Goal: Use online tool/utility: Use online tool/utility

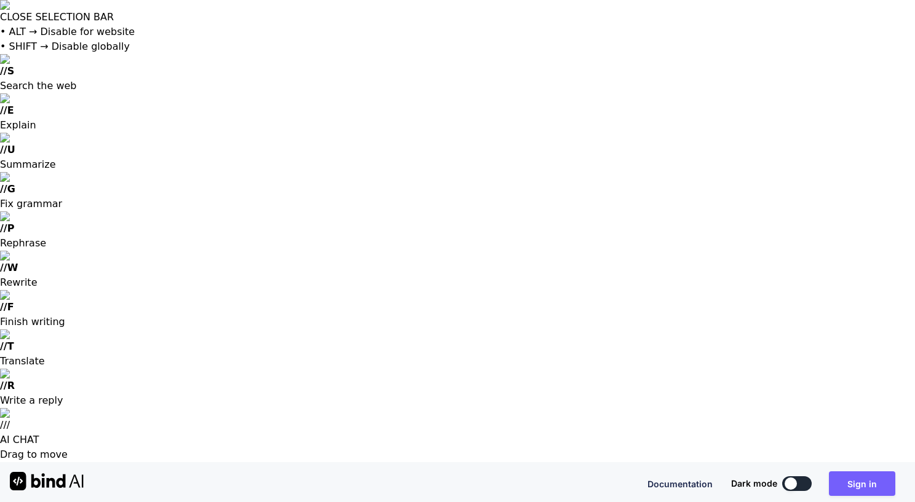
drag, startPoint x: 351, startPoint y: 274, endPoint x: 255, endPoint y: 271, distance: 95.4
type textarea "I want to create code that will"
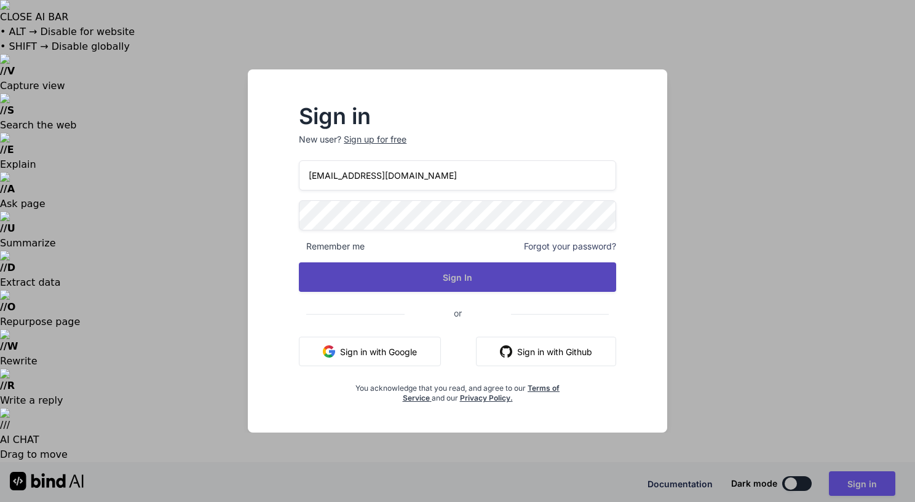
click at [443, 271] on button "Sign In" at bounding box center [457, 278] width 317 height 30
click at [444, 277] on button "Sign In" at bounding box center [457, 278] width 317 height 30
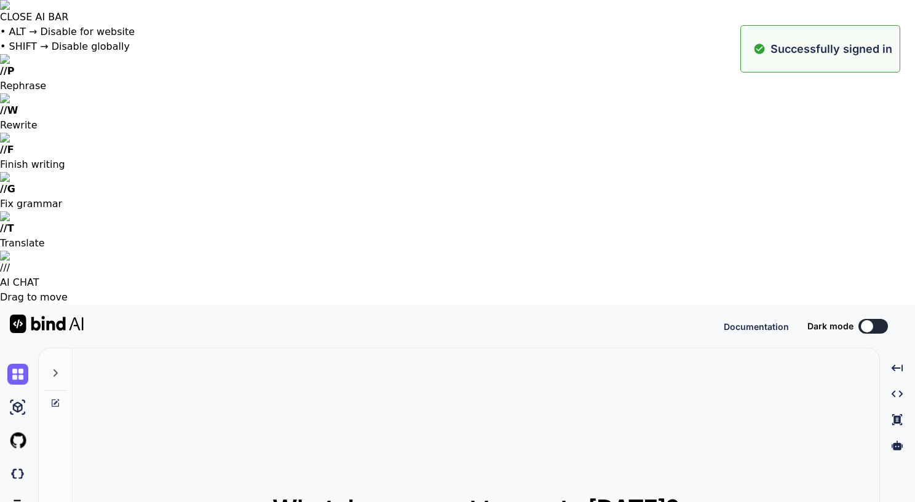
type textarea "x"
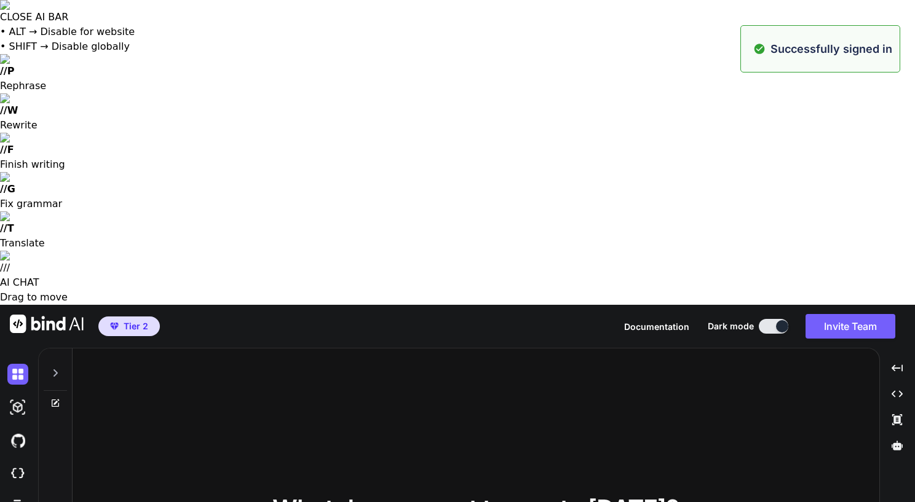
type textarea "I want to create code that will"
type textarea "x"
type textarea "I want to create code that wil"
type textarea "x"
type textarea "I want to create code that wi"
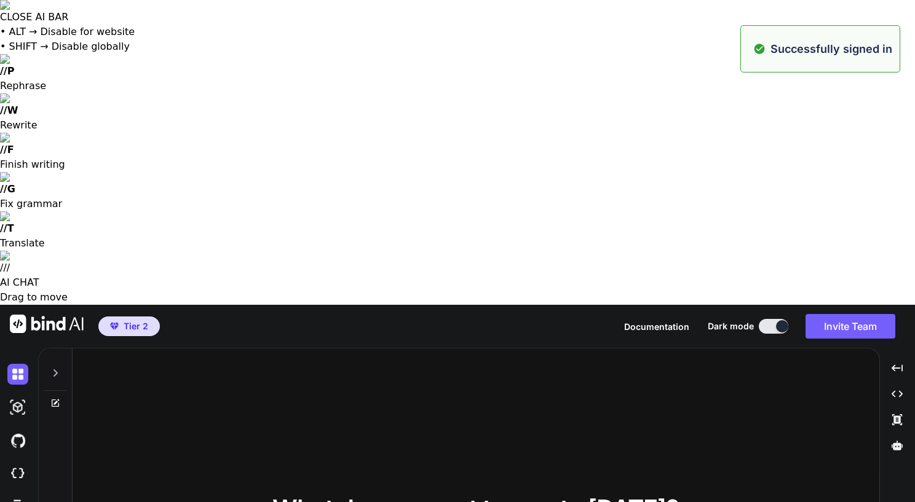
type textarea "x"
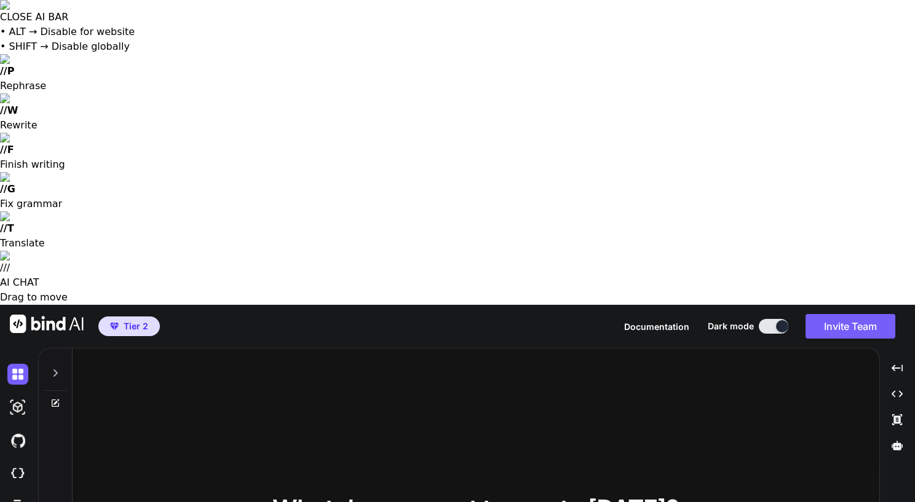
type textarea "I want to create code that w"
type textarea "x"
type textarea "I want to create code that"
type textarea "x"
type textarea "I want to create code that"
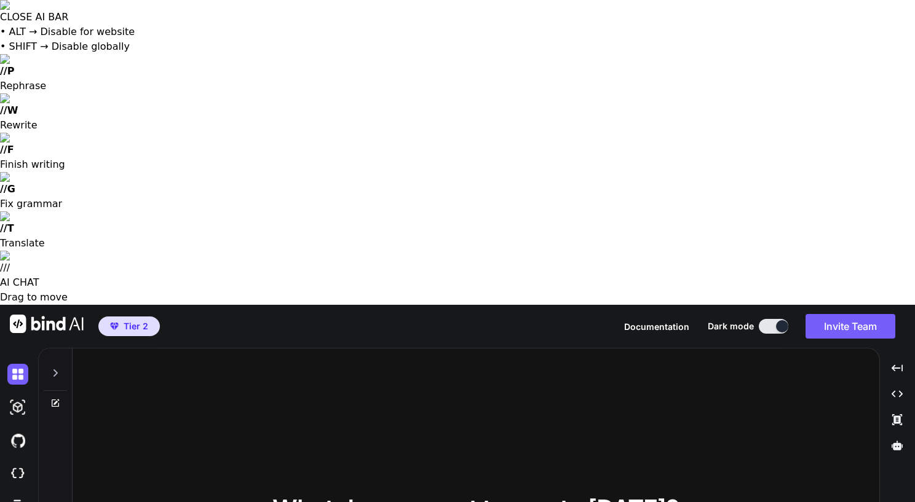
type textarea "x"
type textarea "I want to create code tha"
type textarea "x"
type textarea "I want to create code th"
type textarea "x"
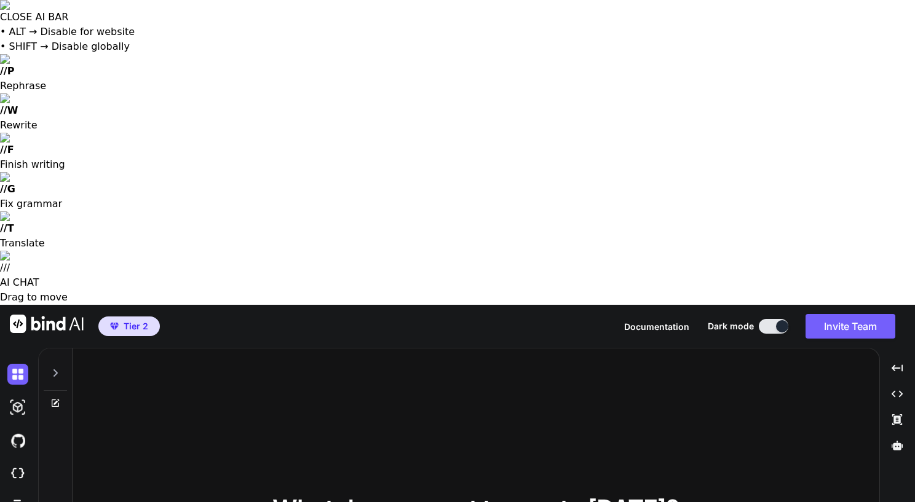
type textarea "I want to create code t"
type textarea "x"
type textarea "I want to create code"
type textarea "x"
type textarea "I want to create code"
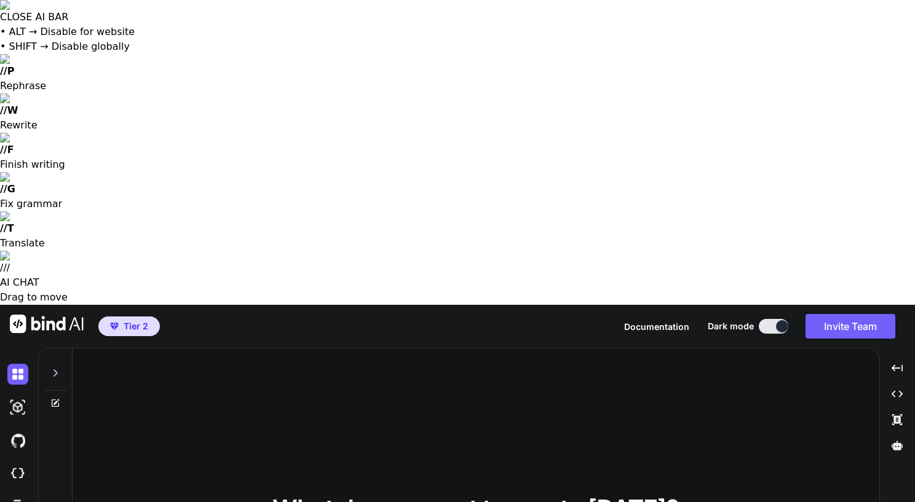
type textarea "x"
type textarea "I want to create cod"
type textarea "x"
type textarea "I want to create co"
type textarea "x"
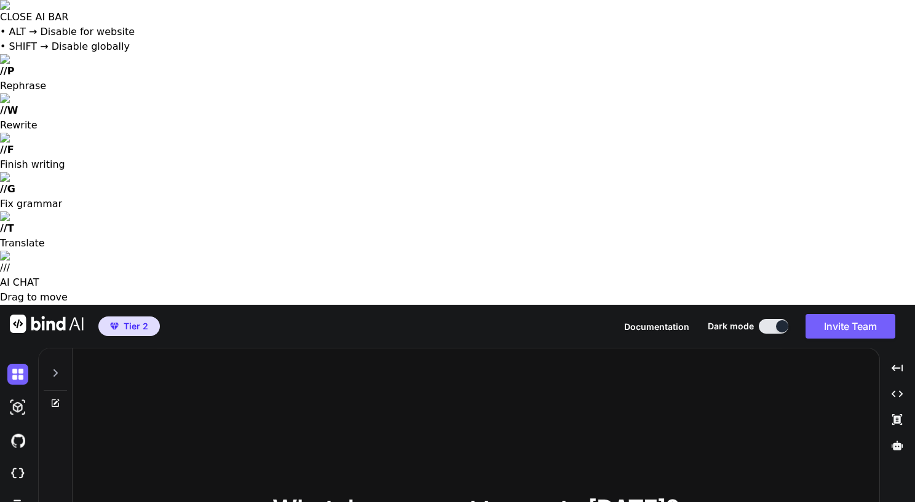
type textarea "I want to create c"
type textarea "x"
type textarea "I want to create cu"
type textarea "x"
type textarea "I want to create cus"
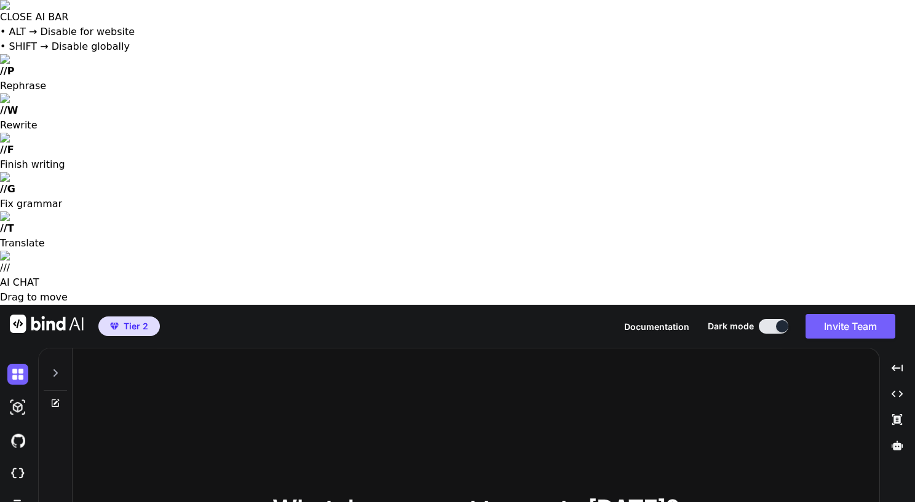
type textarea "x"
type textarea "I want to create cust"
type textarea "x"
type textarea "I want to create custo"
type textarea "x"
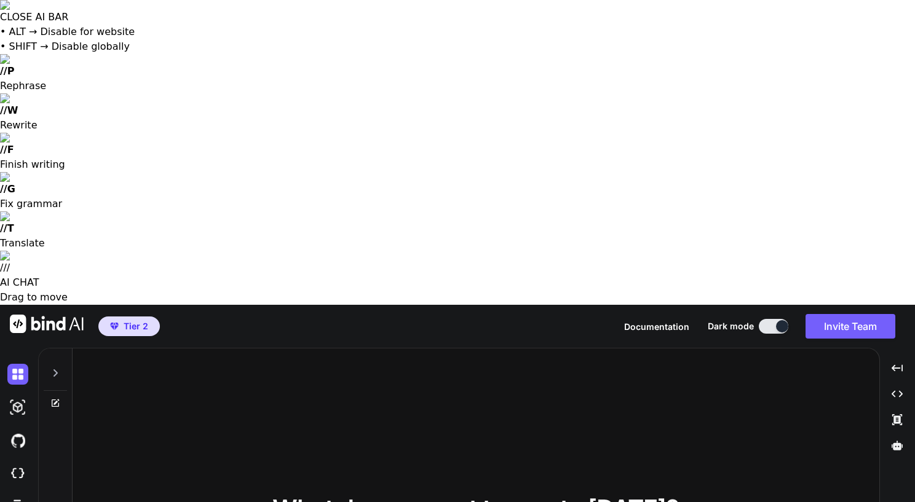
type textarea "I want to create custom"
type textarea "x"
type textarea "I want to create custom"
type textarea "x"
type textarea "I want to create custom c"
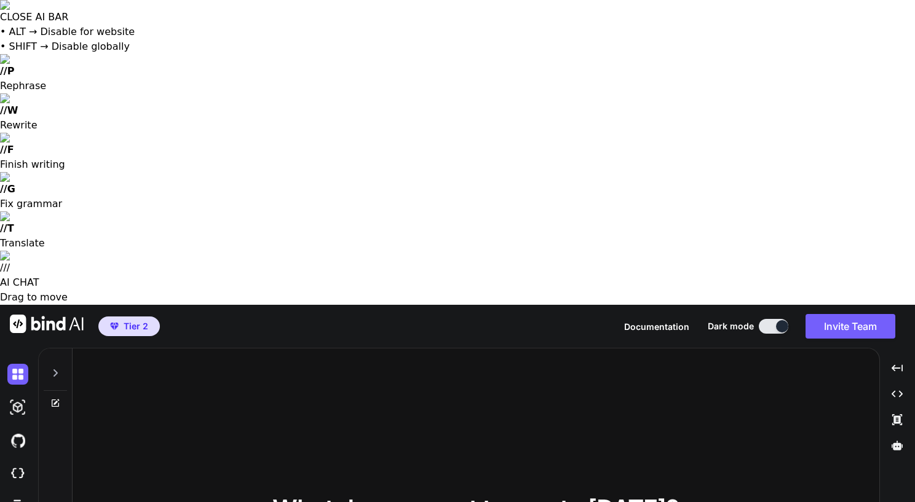
type textarea "x"
type textarea "I want to create custom cs"
type textarea "x"
type textarea "I want to create custom css"
type textarea "x"
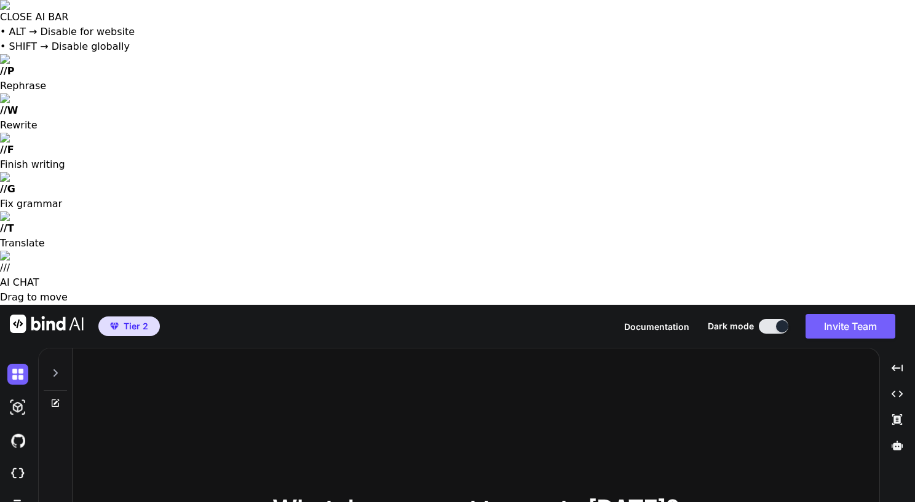
type textarea "I want to create custom css"
type textarea "x"
type textarea "I want to create custom css f"
type textarea "x"
type textarea "I want to create custom css"
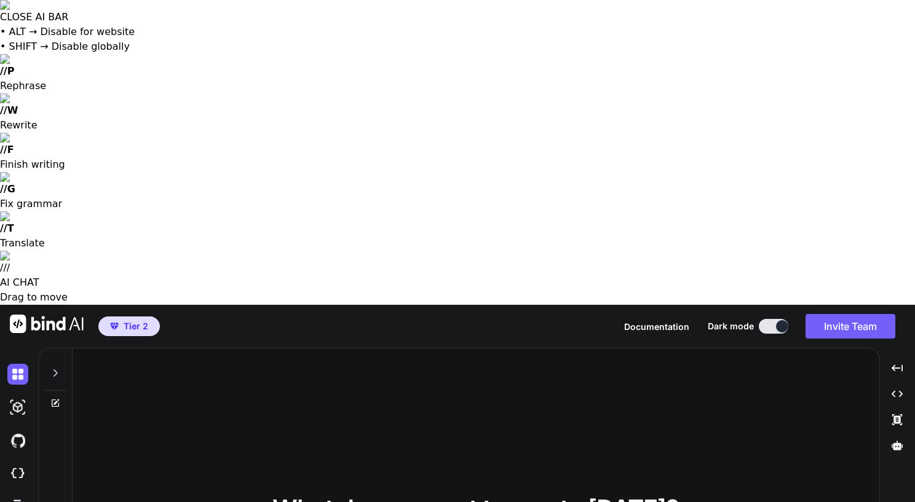
type textarea "x"
type textarea "I want to create custom css c"
type textarea "x"
type textarea "I want to create custom css co"
type textarea "x"
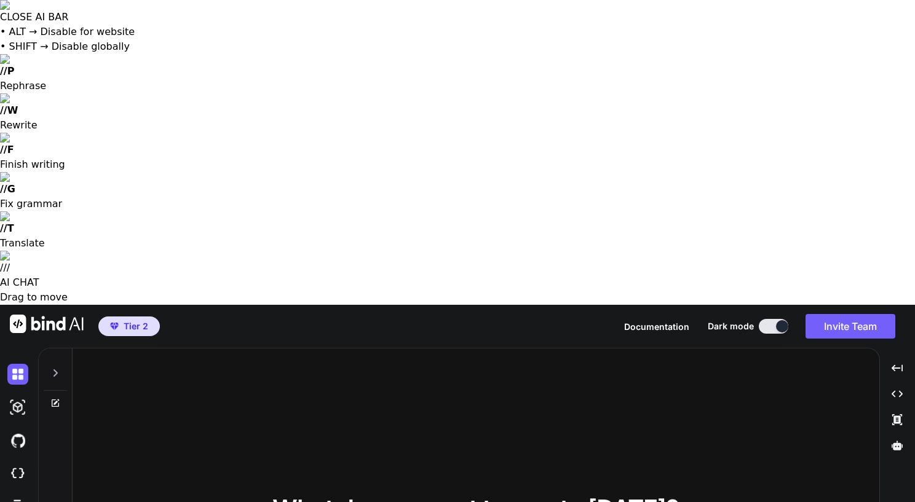
type textarea "I want to create custom css cod"
type textarea "x"
type textarea "I want to create custom css code"
type textarea "x"
type textarea "I want to create custom css code"
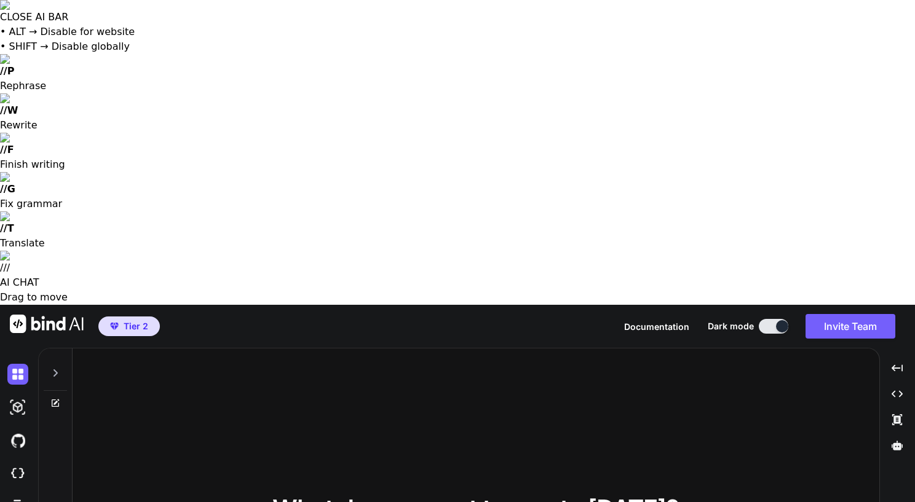
type textarea "x"
type textarea "I want to create custom css code t"
type textarea "x"
type textarea "I want to create custom css code to"
type textarea "x"
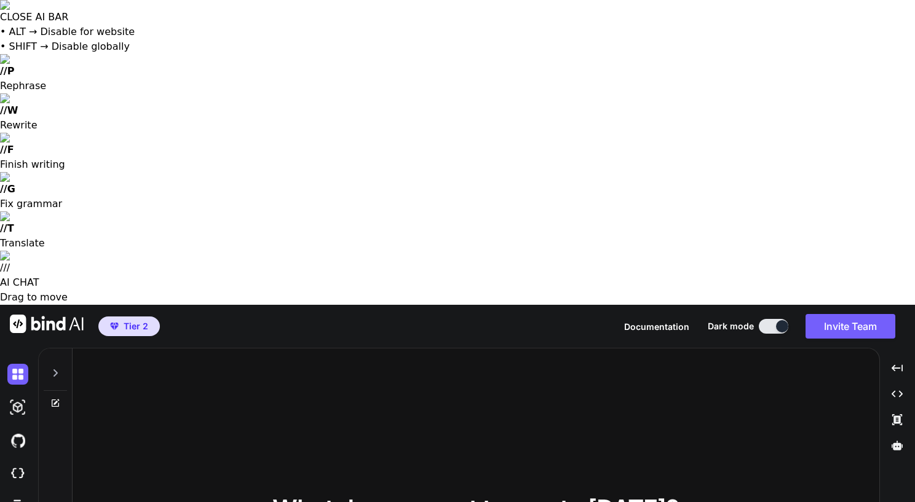
type textarea "I want to create custom css code to"
type textarea "x"
type textarea "I want to create custom css code to"
type textarea "x"
type textarea "I want to create custom css code t"
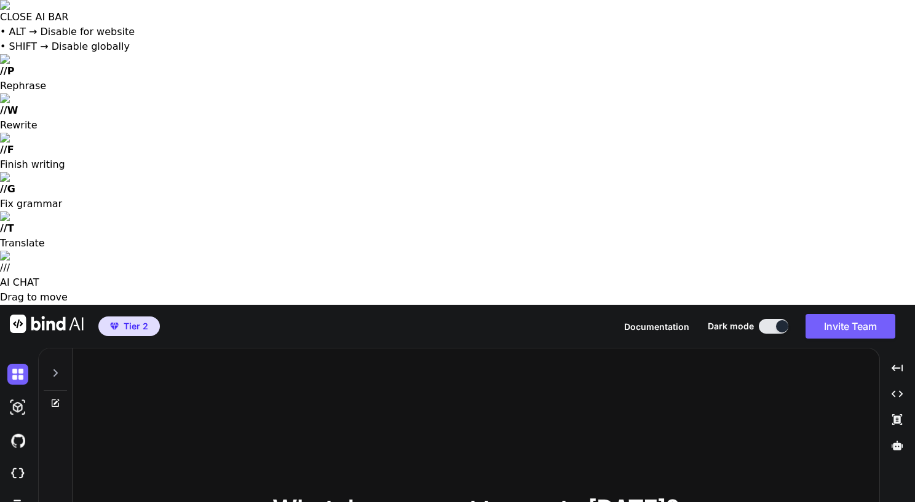
type textarea "x"
type textarea "I want to create custom css code th"
type textarea "x"
type textarea "I want to create custom css code tha"
type textarea "x"
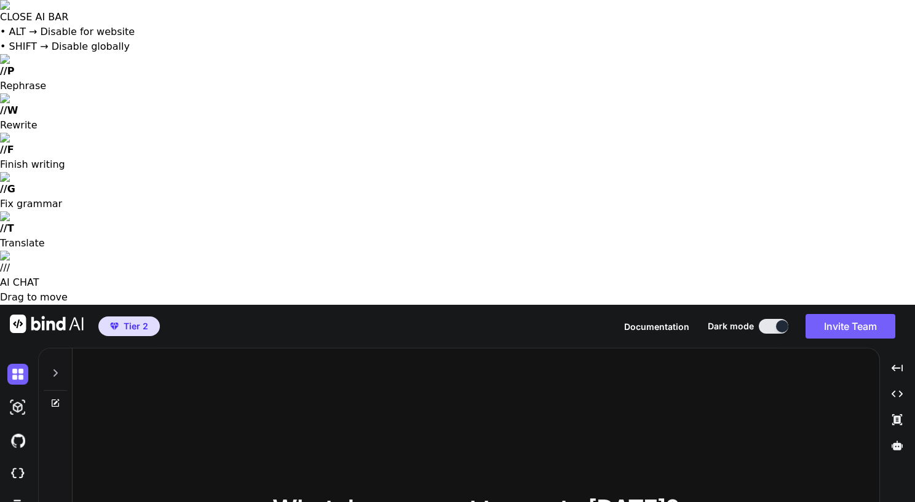
type textarea "I want to create custom css code that"
type textarea "x"
type textarea "I want to create custom css code that"
type textarea "x"
type textarea "I want to create custom css code that w"
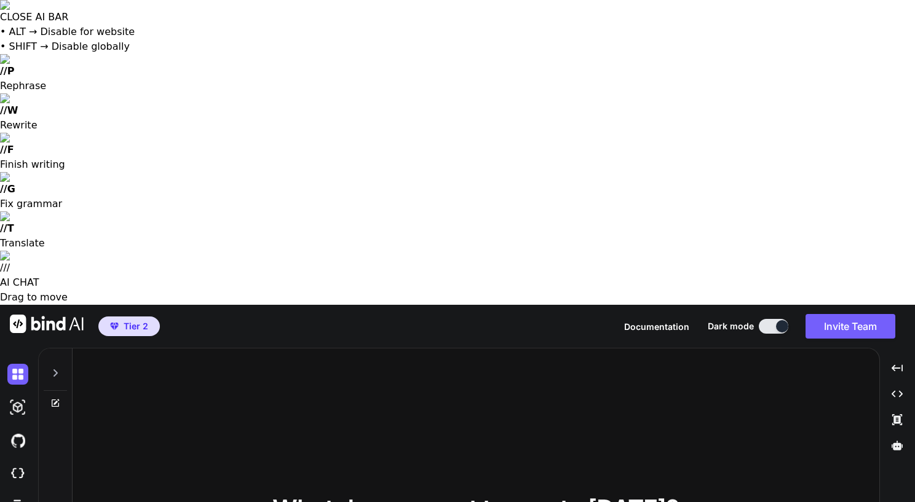
type textarea "x"
type textarea "I want to create custom css code that wi"
type textarea "x"
type textarea "I want to create custom css code that wil"
type textarea "x"
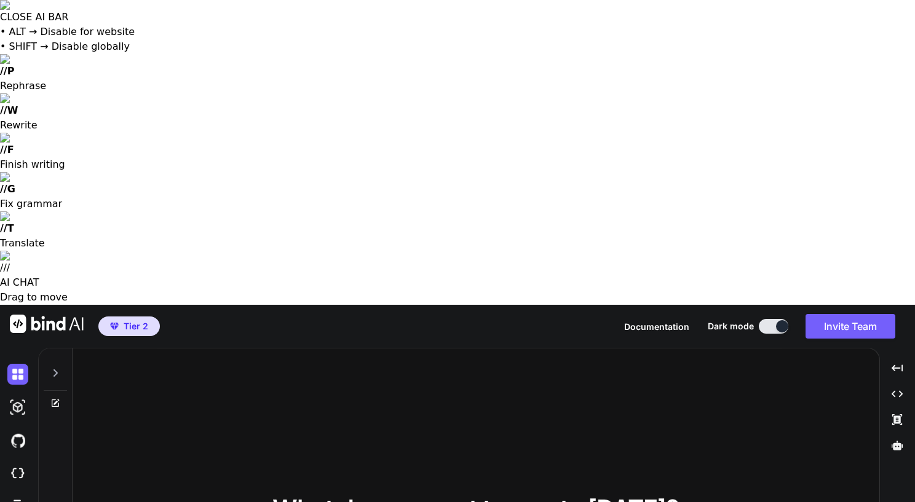
type textarea "I want to create custom css code that will"
type textarea "x"
type textarea "I want to create custom css code that will"
type textarea "x"
type textarea "I want to create custom css code that will h"
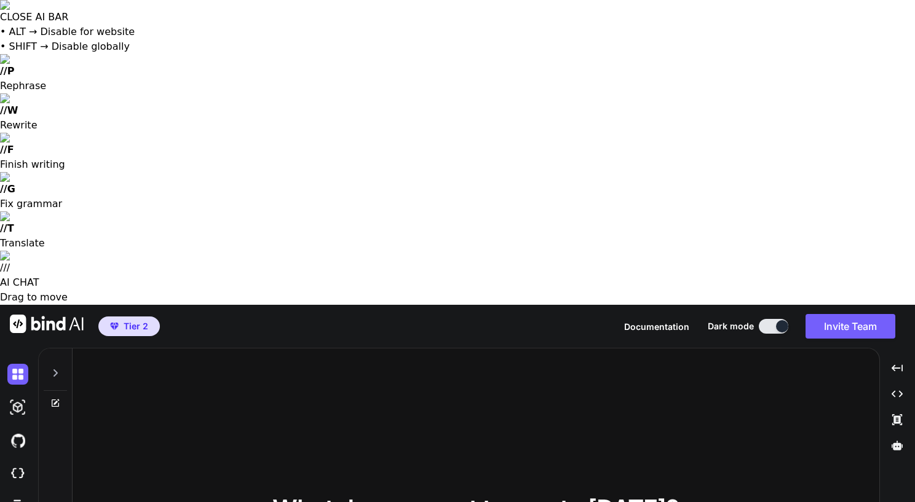
type textarea "x"
type textarea "I want to create custom css code that will he"
type textarea "x"
type textarea "I want to create custom css code that will hel"
type textarea "x"
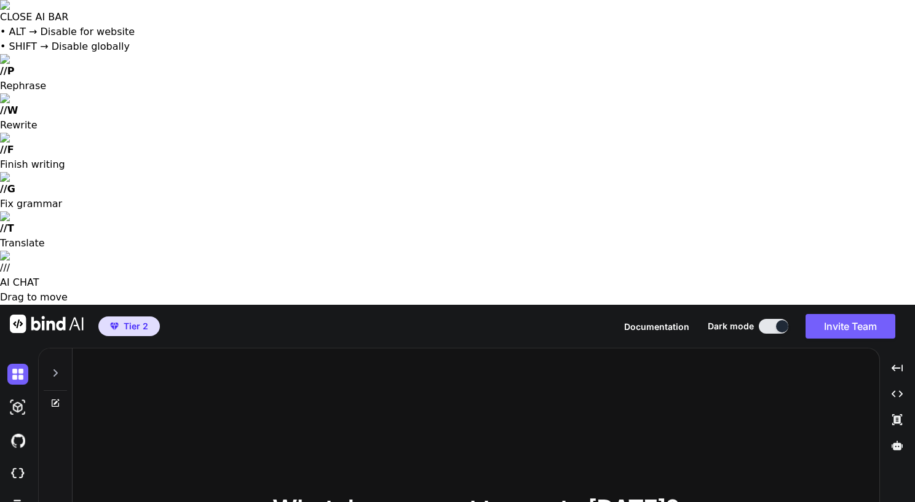
type textarea "I want to create custom css code that will help"
type textarea "x"
type textarea "I want to create custom css code that will help"
type textarea "x"
type textarea "I want to create custom css code that will help i"
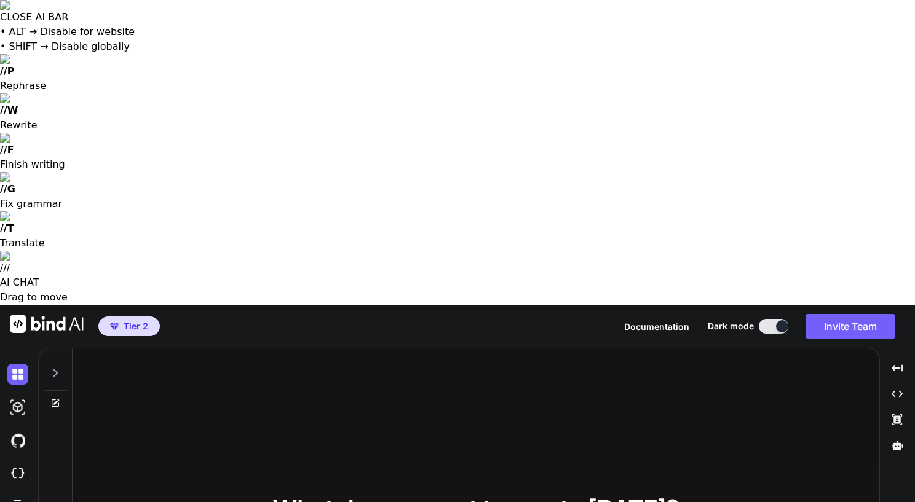
type textarea "x"
type textarea "I want to create custom css code that will help im"
type textarea "x"
type textarea "I want to create custom css code that will help imp"
type textarea "x"
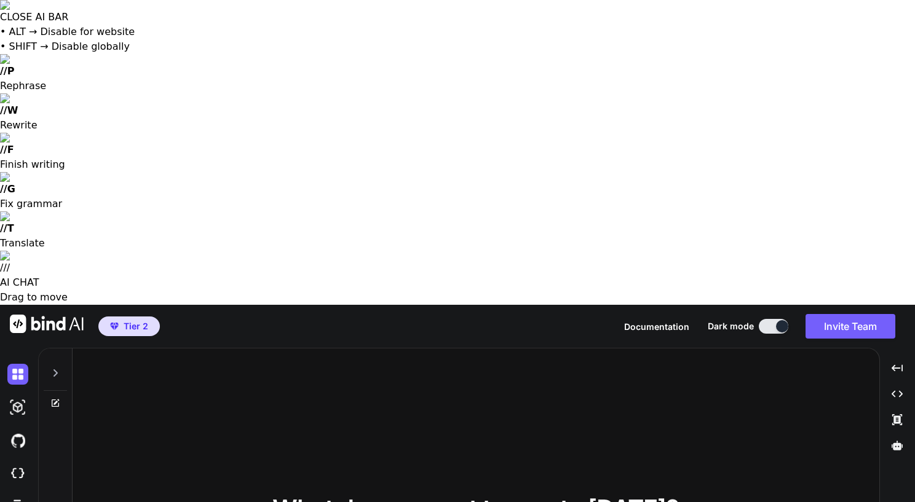
type textarea "I want to create custom css code that will help impr"
type textarea "x"
type textarea "I want to create custom css code that will help impro"
type textarea "x"
type textarea "I want to create custom css code that will help improv"
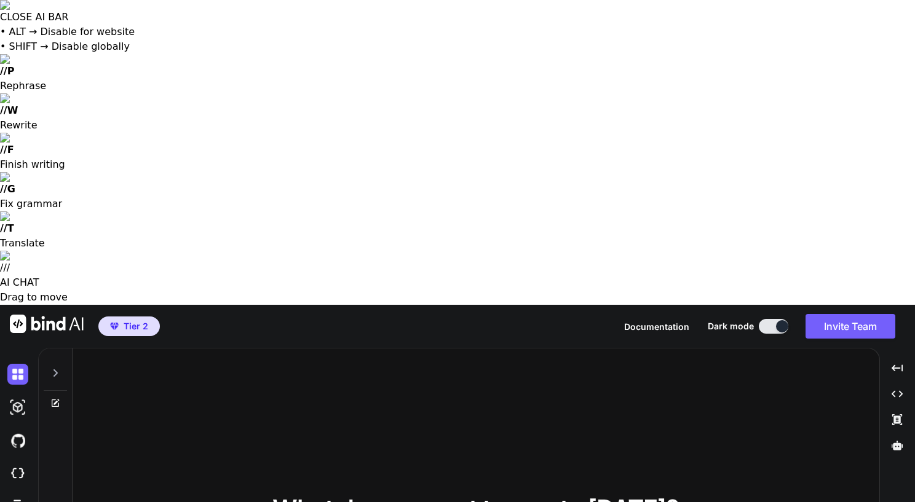
type textarea "x"
type textarea "I want to create custom css code that will help improve"
type textarea "x"
type textarea "I want to create custom css code that will help improve"
type textarea "x"
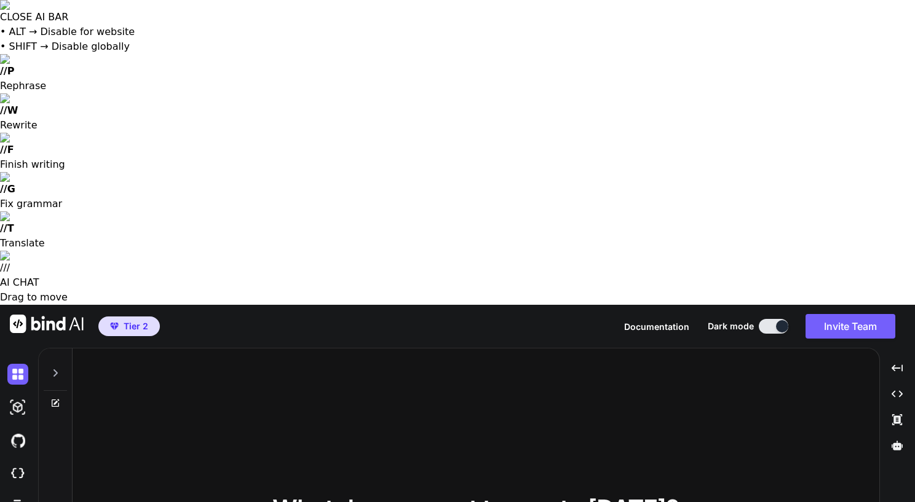
type textarea "I want to create custom css code that will help improve t"
type textarea "x"
type textarea "I want to create custom css code that will help improve th"
type textarea "x"
type textarea "I want to create custom css code that will help improve the"
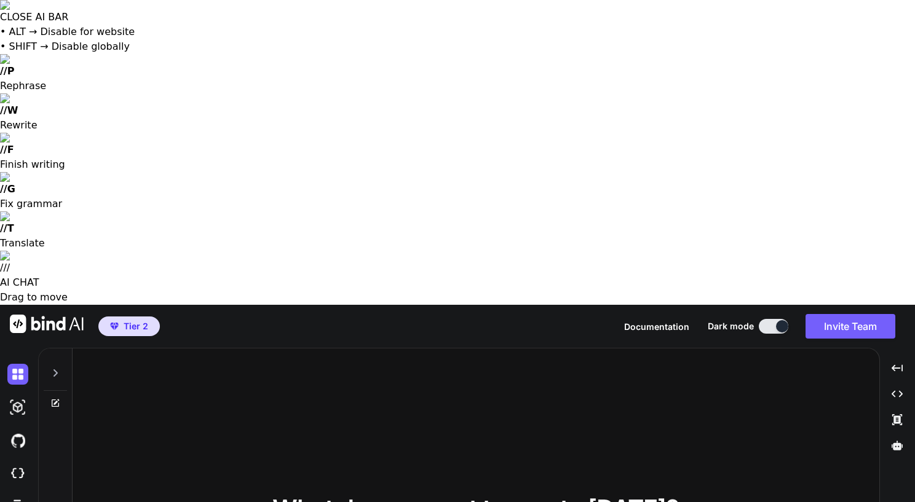
type textarea "x"
type textarea "I want to create custom css code that will help improve the"
type textarea "x"
type textarea "I want to create custom css code that will help improve the l"
type textarea "x"
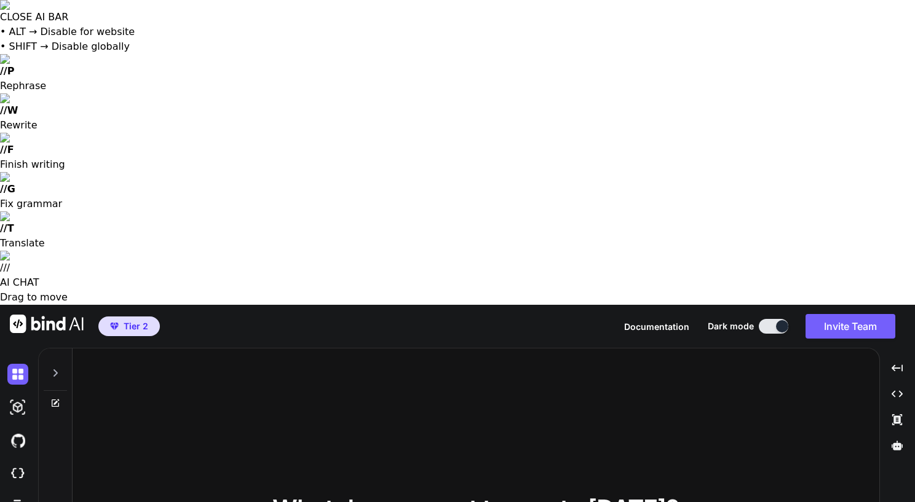
type textarea "I want to create custom css code that will help improve the lo"
type textarea "x"
type textarea "I want to create custom css code that will help improve the loo"
type textarea "x"
type textarea "I want to create custom css code that will help improve the look"
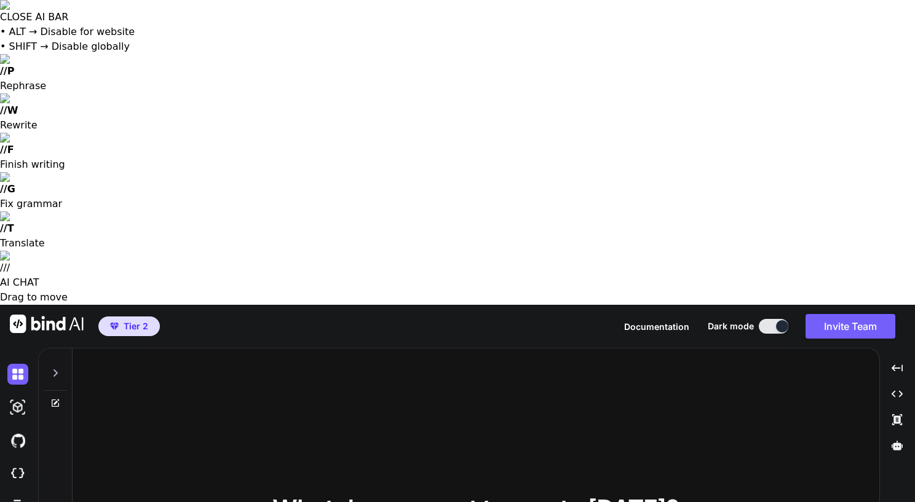
type textarea "x"
type textarea "I want to create custom css code that will help improve the look"
type textarea "x"
type textarea "I want to create custom css code that will help improve the look f"
type textarea "x"
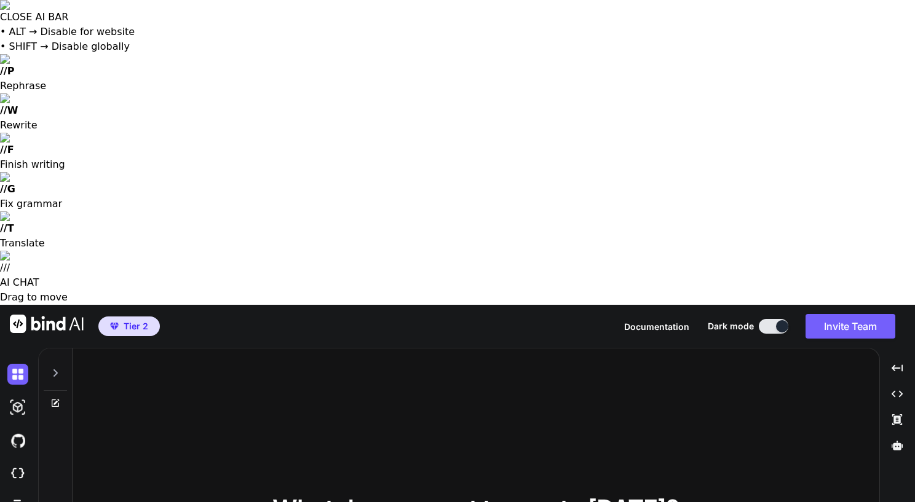
type textarea "I want to create custom css code that will help improve the look fo"
type textarea "x"
type textarea "I want to create custom css code that will help improve the look for"
type textarea "x"
type textarea "I want to create custom css code that will help improve the look for"
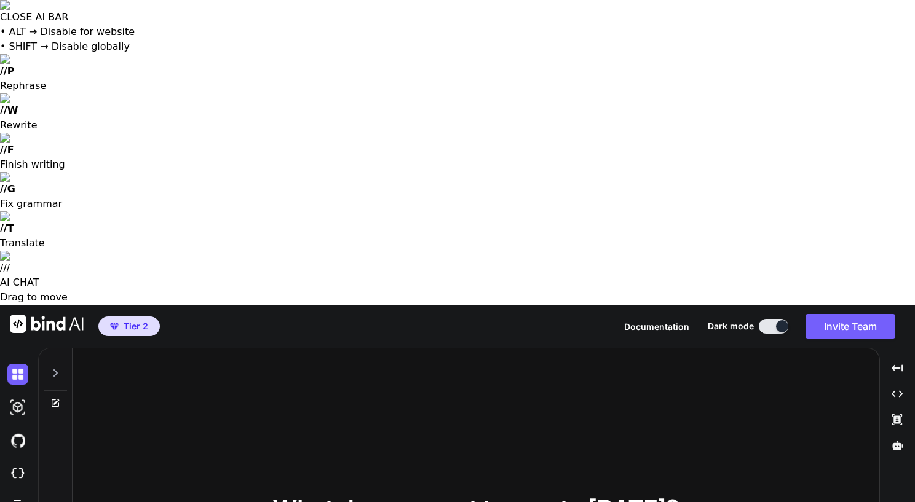
type textarea "x"
type textarea "I want to create custom css code that will help improve the look for"
type textarea "x"
type textarea "I want to create custom css code that will help improve the look fo"
type textarea "x"
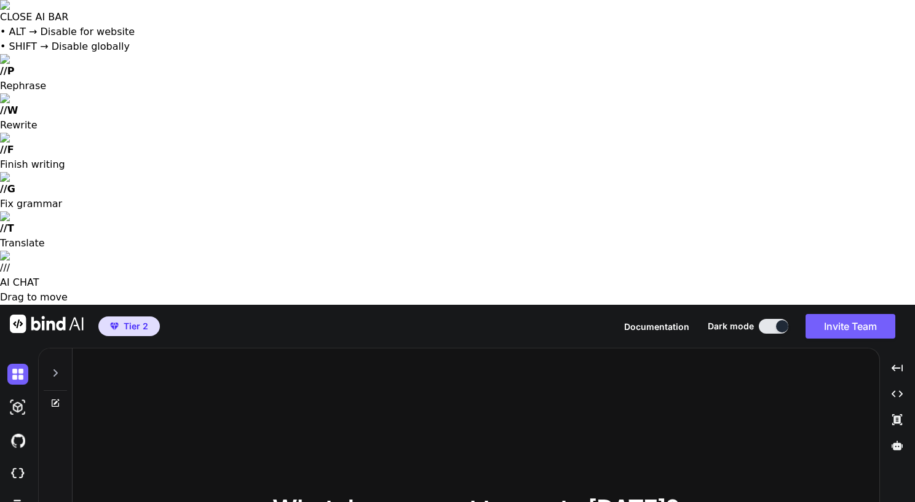
type textarea "I want to create custom css code that will help improve the look f"
type textarea "x"
type textarea "I want to create custom css code that will help improve the look"
type textarea "x"
type textarea "I want to create custom css code that will help improve the look o"
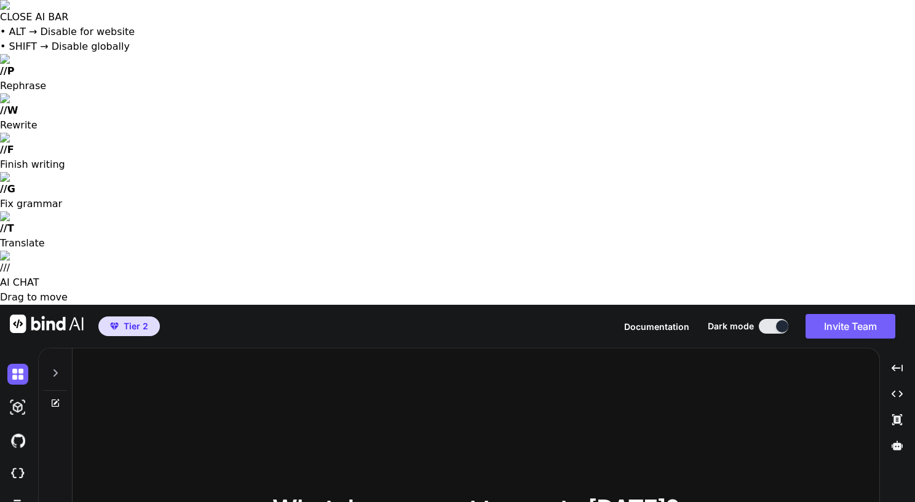
type textarea "x"
type textarea "I want to create custom css code that will help improve the look of"
type textarea "x"
type textarea "I want to create custom css code that will help improve the look of"
type textarea "x"
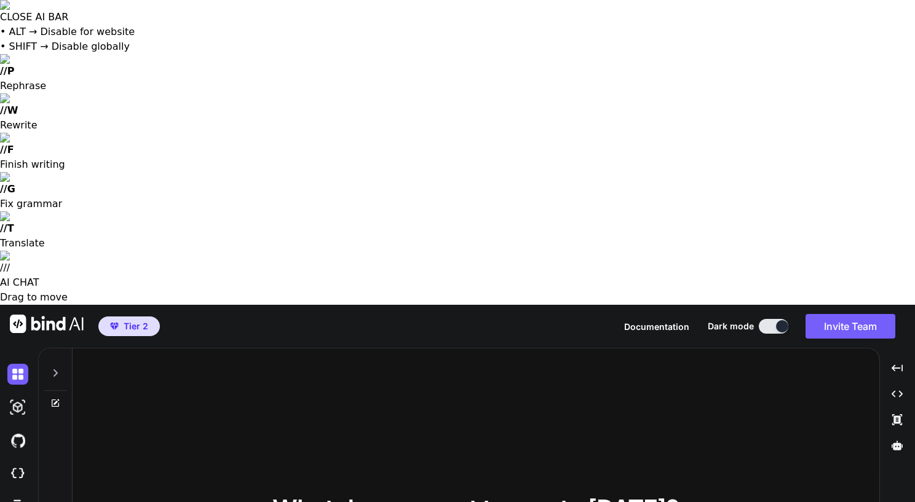
type textarea "I want to create custom css code that will help improve the look of m"
type textarea "x"
type textarea "I want to create custom css code that will help improve the look of my"
type textarea "x"
type textarea "I want to create custom css code that will help improve the look of my"
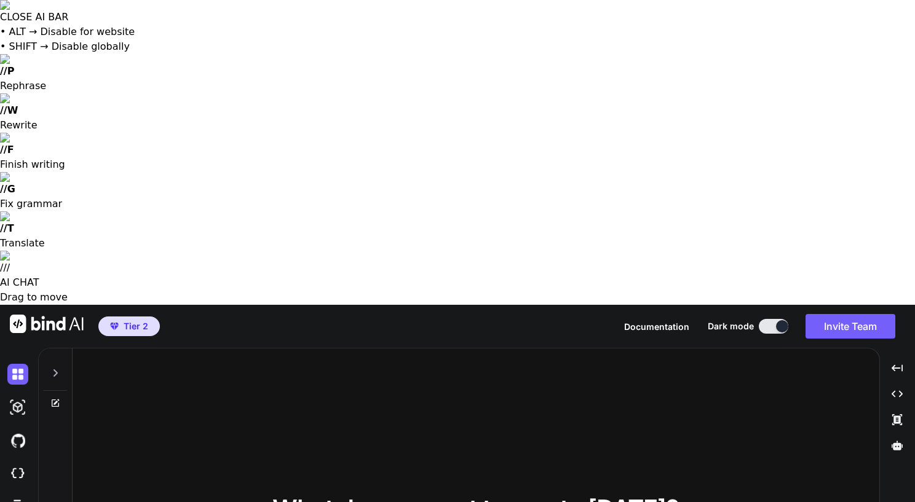
type textarea "x"
type textarea "I want to create custom css code that will help improve the look of my G"
type textarea "x"
type textarea "I want to create custom css code that will help improve the look of my Go"
type textarea "x"
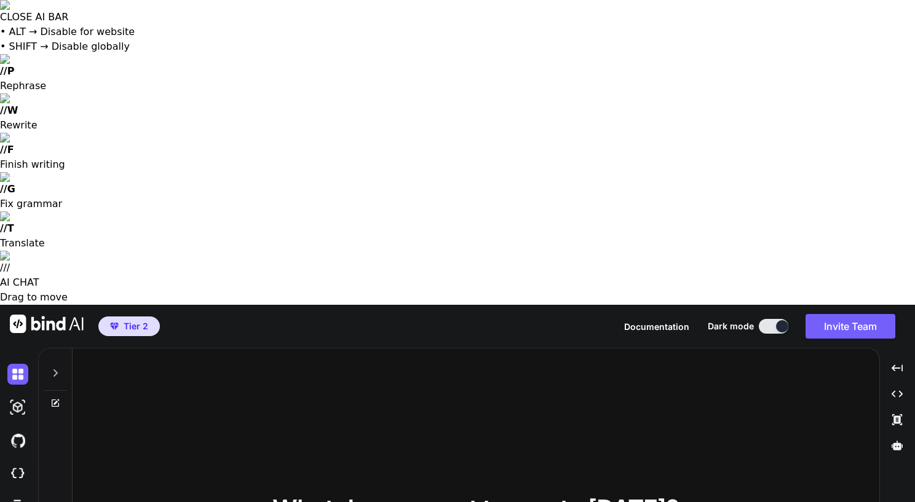
type textarea "I want to create custom css code that will help improve the look of my GoH"
type textarea "x"
type textarea "I want to create custom css code that will help improve the look of my GoHi"
type textarea "x"
type textarea "I want to create custom css code that will help improve the look of my GoHih"
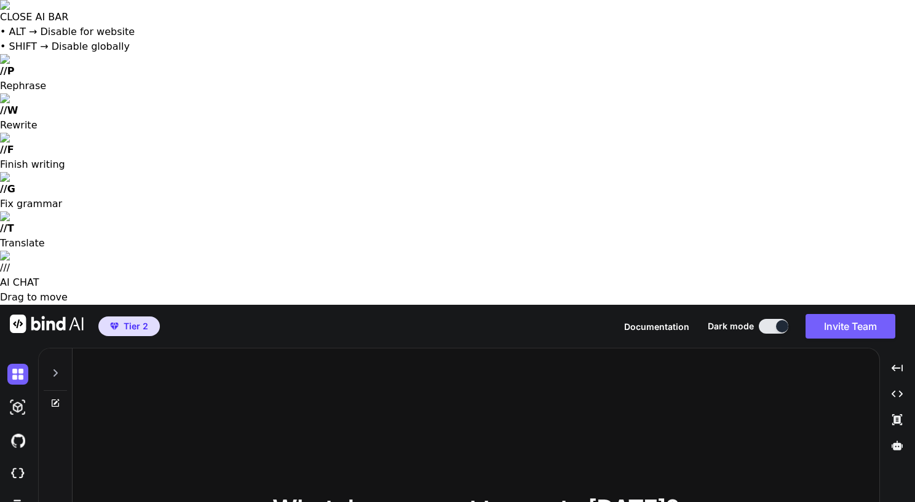
type textarea "x"
type textarea "I want to create custom css code that will help improve the look of my GoHihh"
type textarea "x"
type textarea "I want to create custom css code that will help improve the look of my GoHih"
type textarea "x"
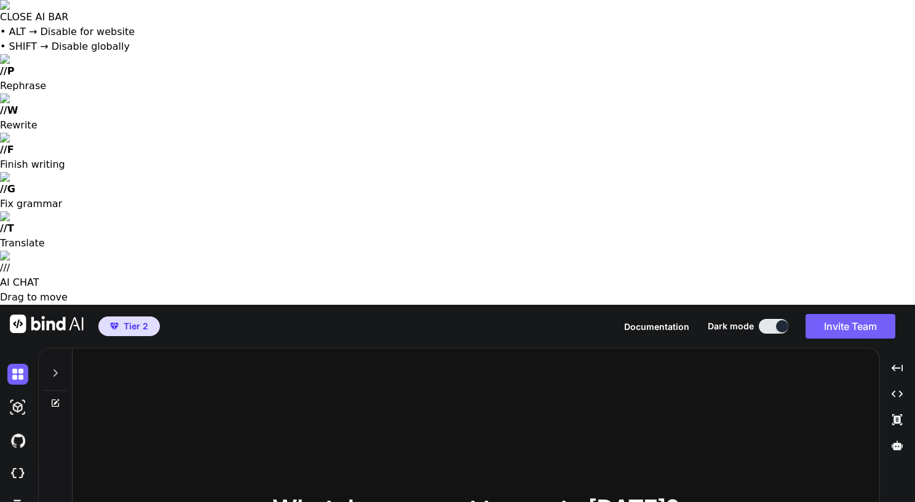
type textarea "I want to create custom css code that will help improve the look of my GoHi"
type textarea "x"
type textarea "I want to create custom css code that will help improve the look of my GoHig"
type textarea "x"
type textarea "I want to create custom css code that will help improve the look of my GoHigh"
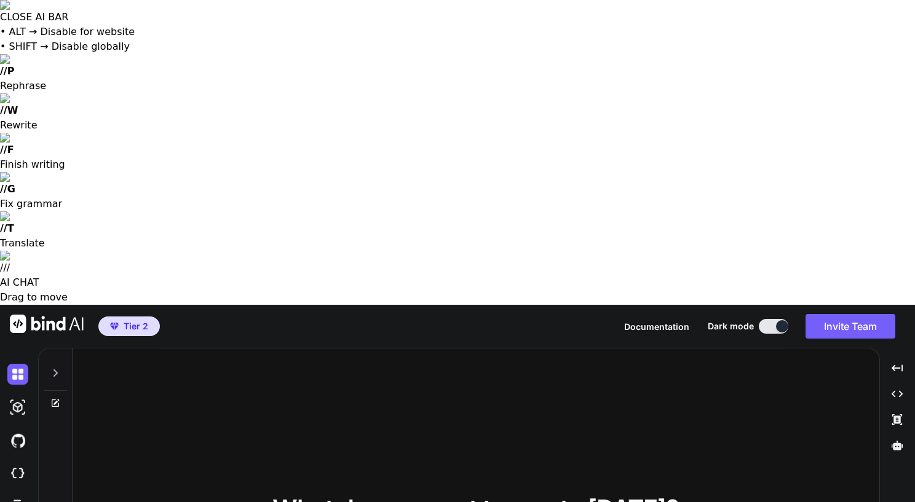
type textarea "x"
type textarea "I want to create custom css code that will help improve the look of my GoHighL"
type textarea "x"
type textarea "I want to create custom css code that will help improve the look of my GoHighLe"
type textarea "x"
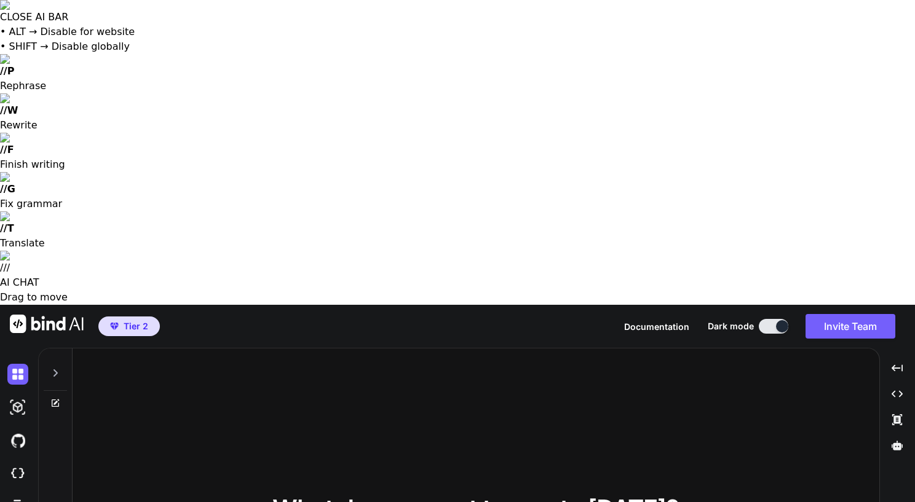
type textarea "I want to create custom css code that will help improve the look of my GoHighLev"
type textarea "x"
type textarea "I want to create custom css code that will help improve the look of my GoHighLe…"
type textarea "x"
type textarea "I want to create custom css code that will help improve the look of my GoHighLe…"
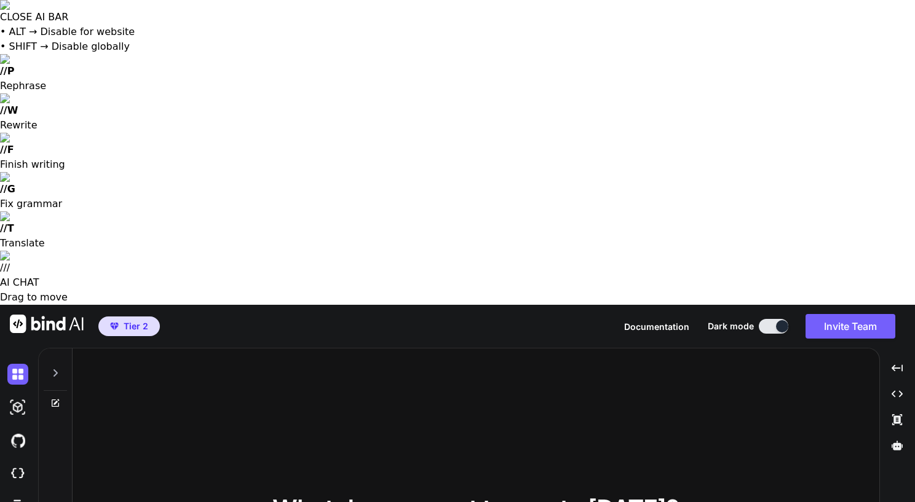
type textarea "x"
type textarea "I want to create custom css code that will help improve the look of my GoHighLe…"
type textarea "x"
type textarea "I want to create custom css code that will help improve the look of my GoHighLe…"
type textarea "x"
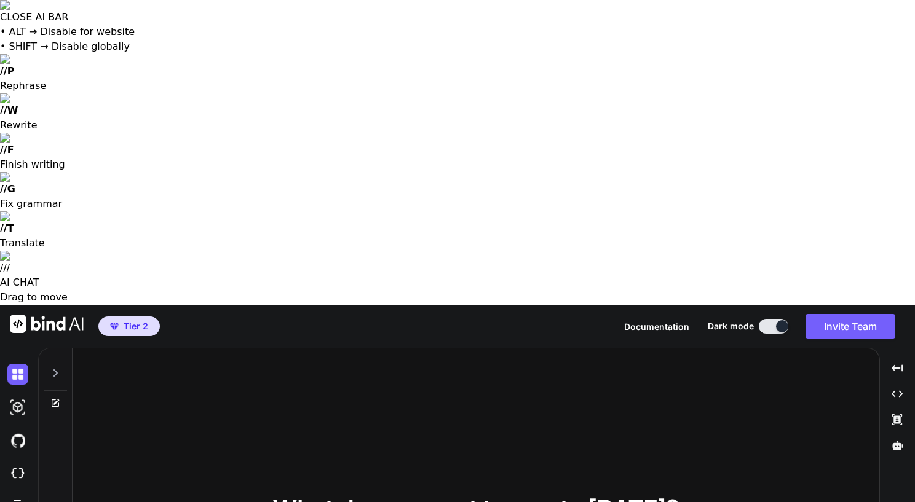
type textarea "I want to create custom css code that will help improve the look of my GoHighLe…"
type textarea "x"
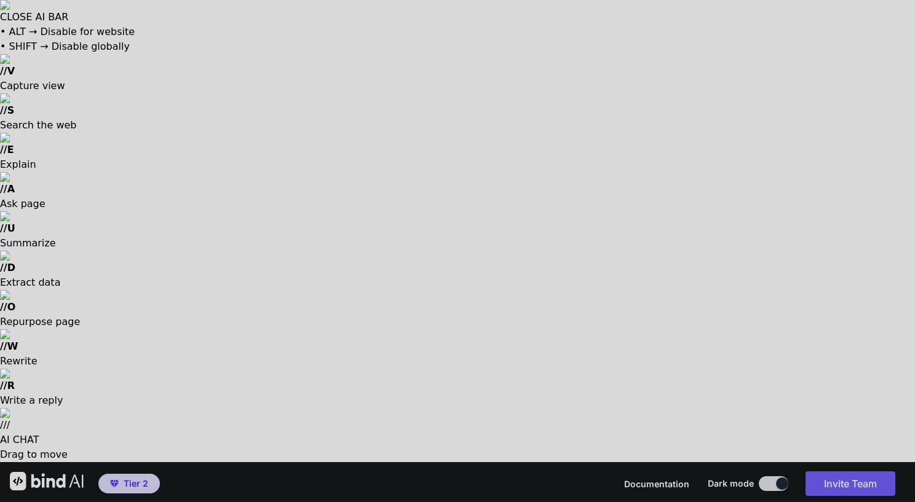
click at [453, 319] on div at bounding box center [457, 251] width 915 height 502
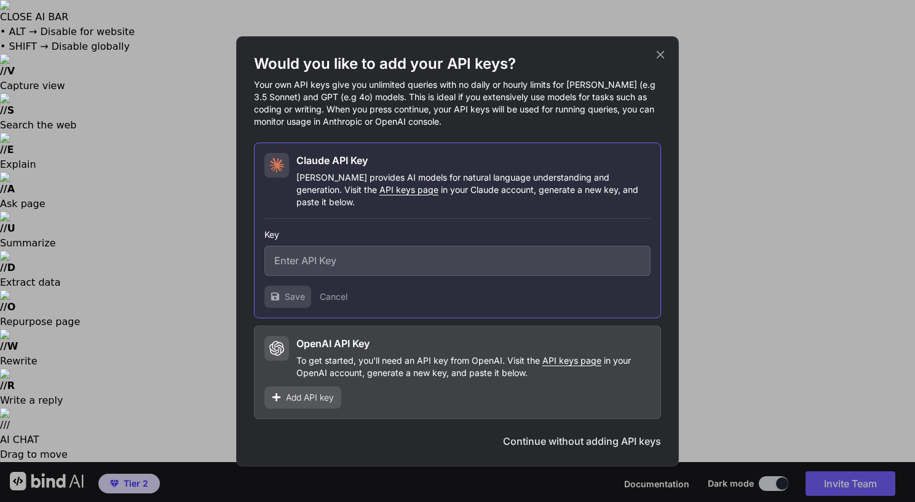
click at [655, 61] on icon at bounding box center [661, 55] width 14 height 14
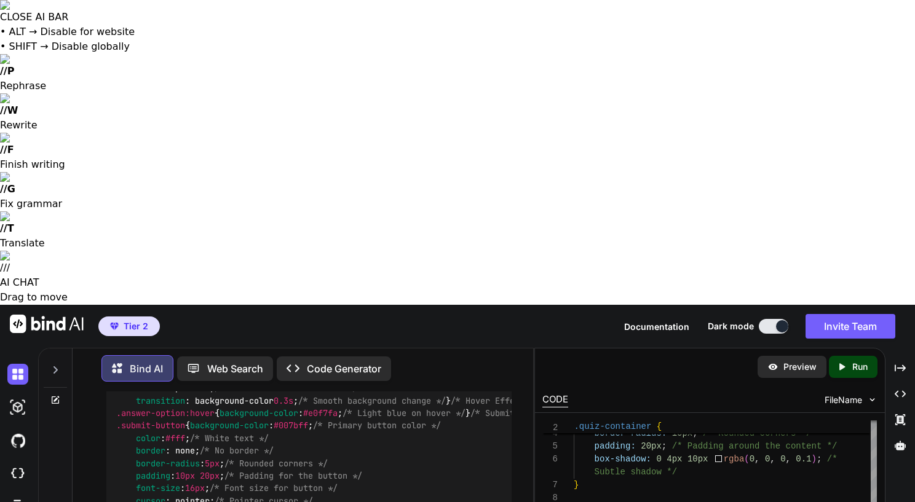
scroll to position [893, 0]
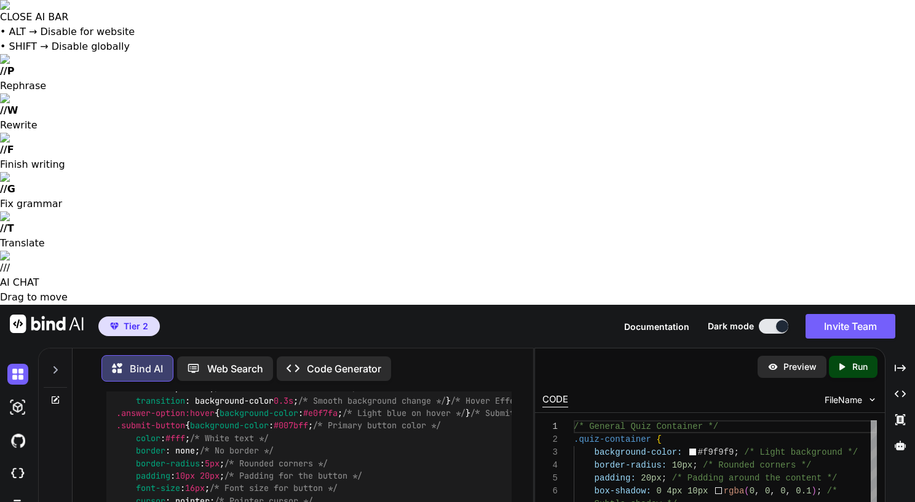
click at [796, 361] on p "Preview" at bounding box center [799, 367] width 33 height 12
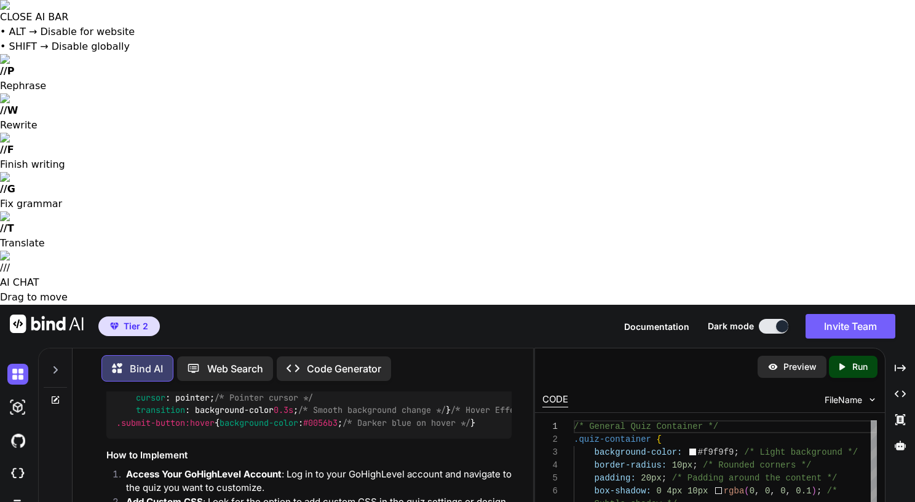
paste textarea "#ef8354"
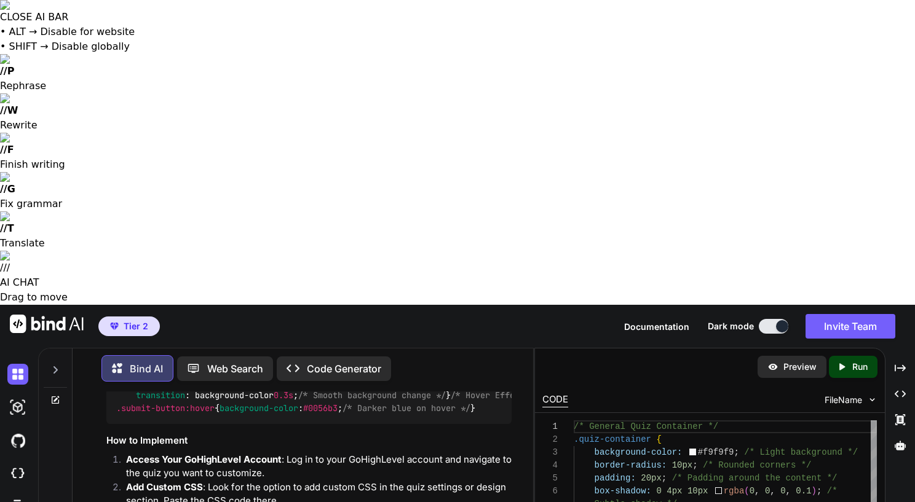
drag, startPoint x: 168, startPoint y: 406, endPoint x: 157, endPoint y: 410, distance: 12.3
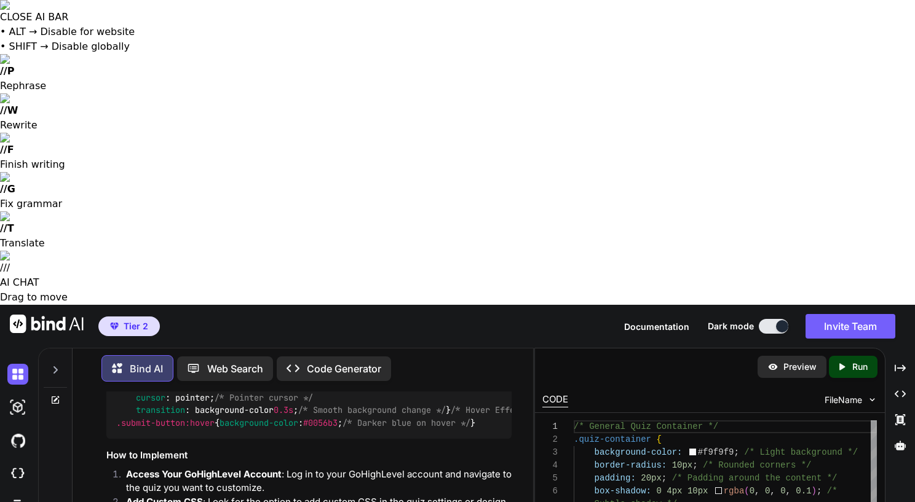
paste textarea "#4f5d75"
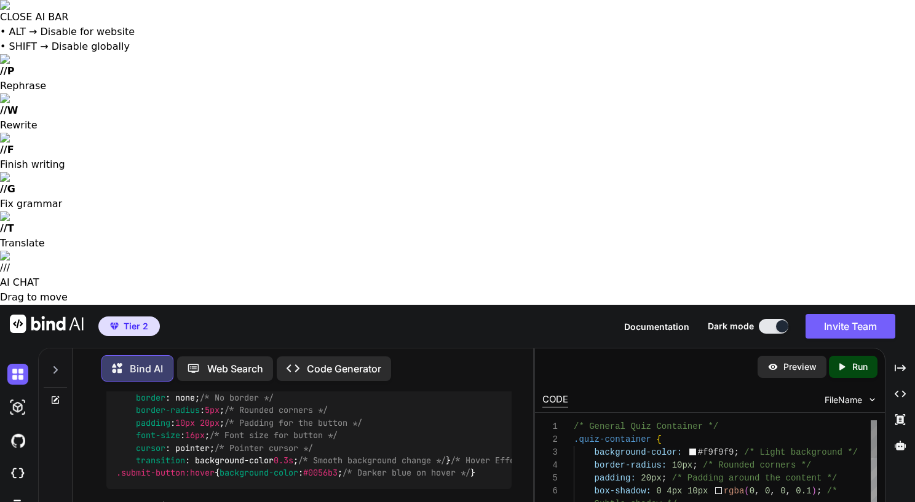
scroll to position [77, 0]
click at [571, 421] on div "1" at bounding box center [557, 427] width 31 height 13
drag, startPoint x: 572, startPoint y: 122, endPoint x: 706, endPoint y: 162, distance: 140.1
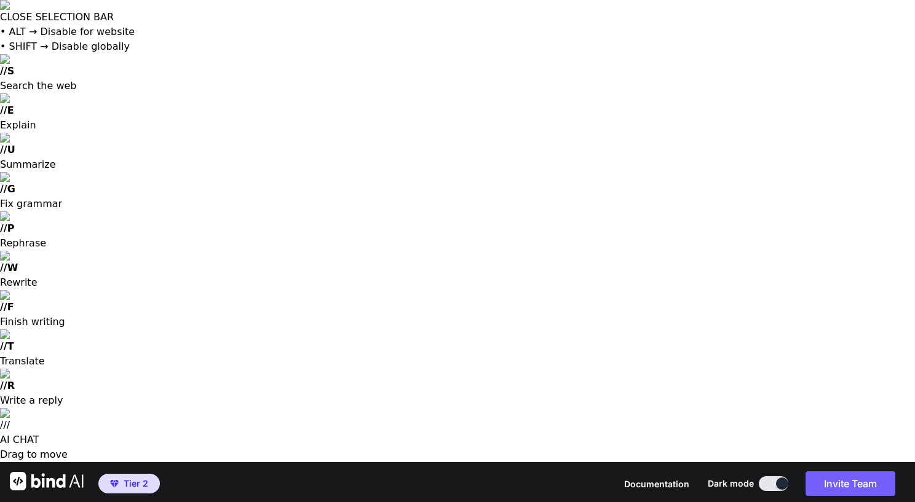
scroll to position [1417, 0]
drag, startPoint x: 135, startPoint y: 392, endPoint x: 116, endPoint y: 158, distance: 235.0
copy code "/* General Quiz Container */ .quiz-container { background-color : #f9f9f9 ; /* …"
click at [448, 462] on div "Tier 2 Documentation Dark mode Invite Team Created with Pixso." at bounding box center [457, 483] width 915 height 43
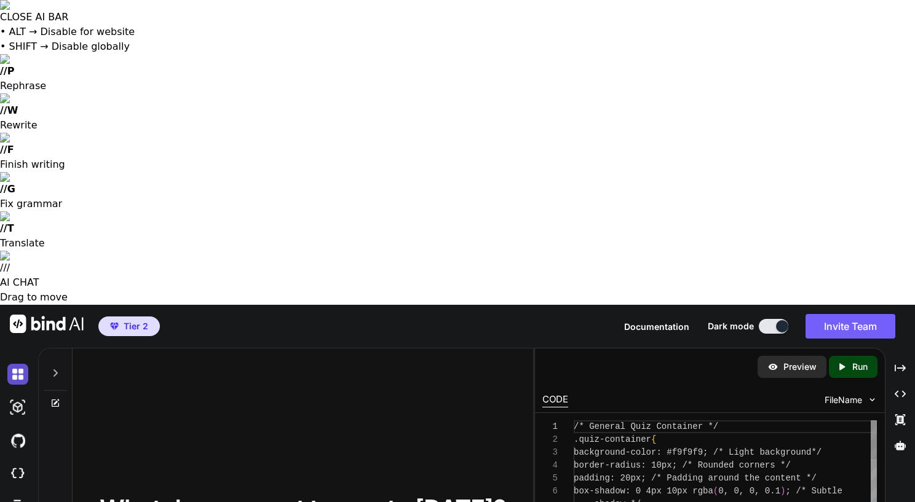
click at [16, 364] on img at bounding box center [17, 374] width 21 height 21
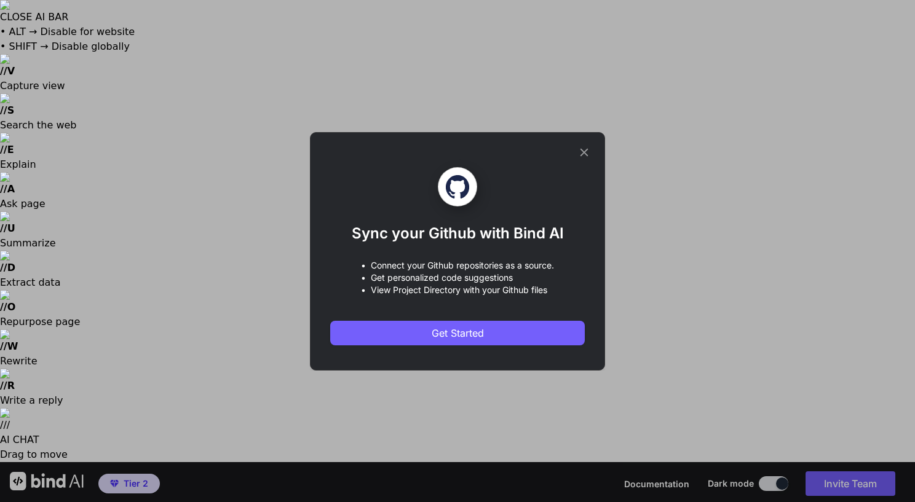
click at [10, 168] on div "Sync your Github with Bind AI • Connect your Github repositories as a source. •…" at bounding box center [457, 251] width 915 height 502
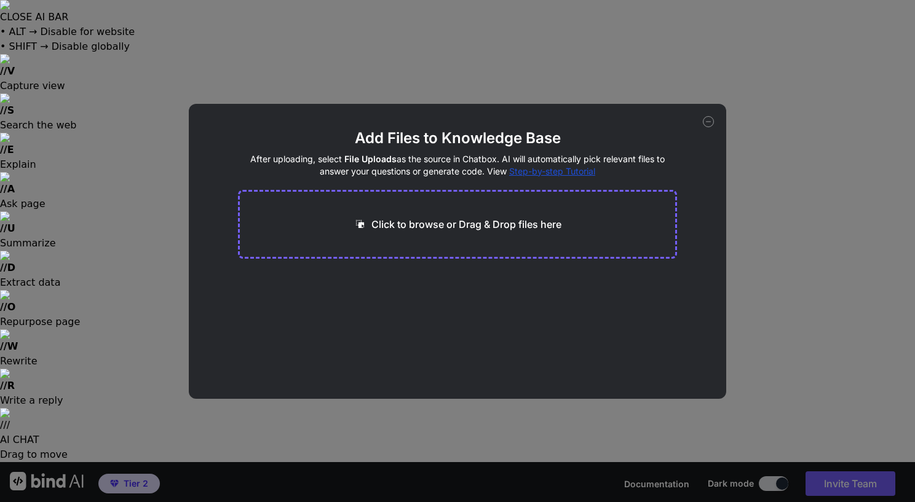
drag, startPoint x: 703, startPoint y: 119, endPoint x: 697, endPoint y: 120, distance: 6.3
click at [703, 119] on icon at bounding box center [708, 121] width 11 height 11
